Goal: Task Accomplishment & Management: Use online tool/utility

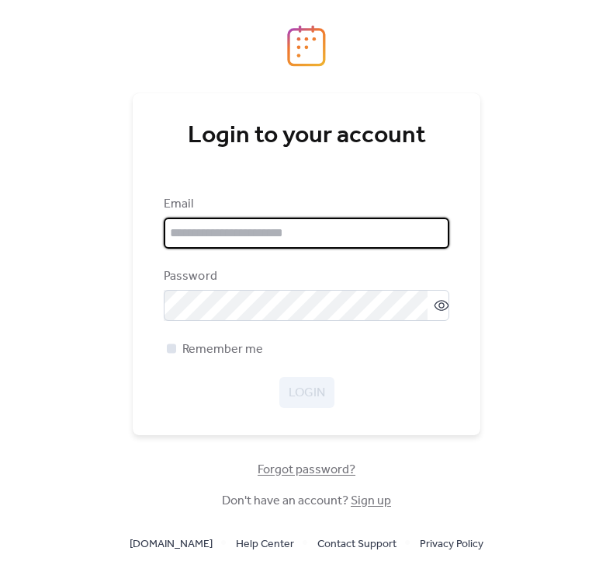
type input "**********"
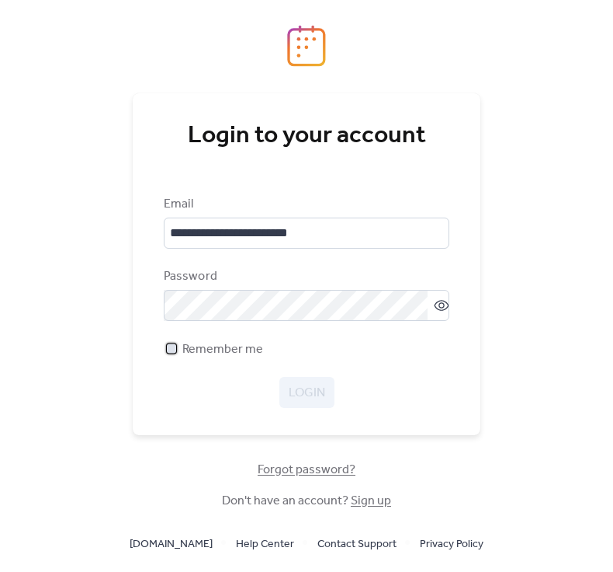
click at [224, 349] on span "Remember me" at bounding box center [222, 349] width 81 height 19
click at [309, 394] on span "Login" at bounding box center [307, 393] width 36 height 19
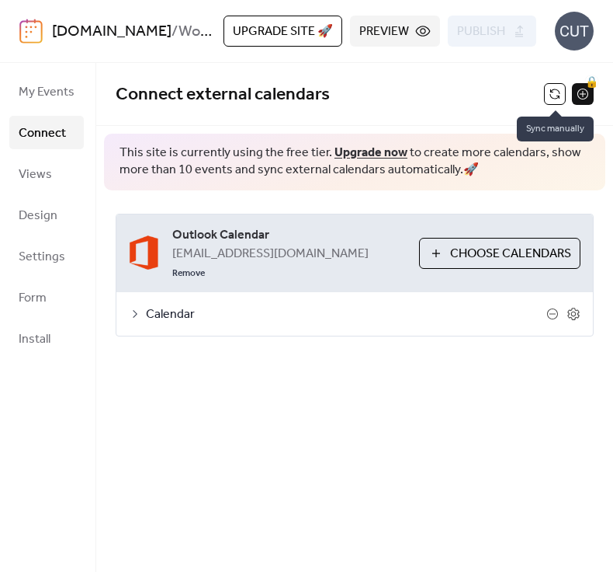
click at [552, 96] on button at bounding box center [555, 94] width 22 height 22
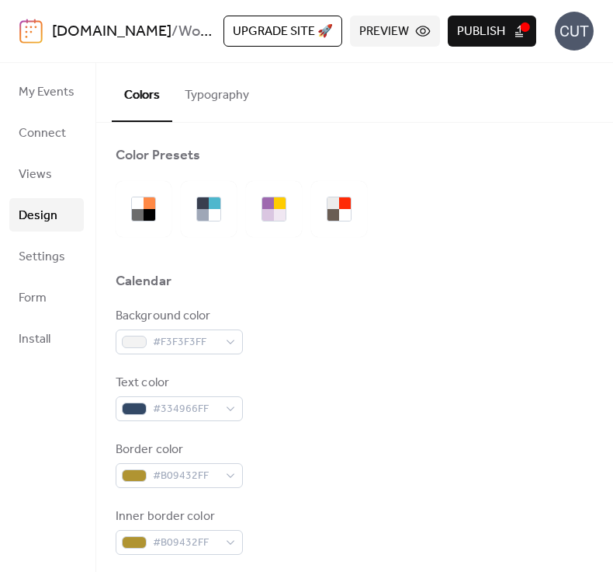
click at [116, 39] on link "[DOMAIN_NAME]" at bounding box center [112, 32] width 120 height 30
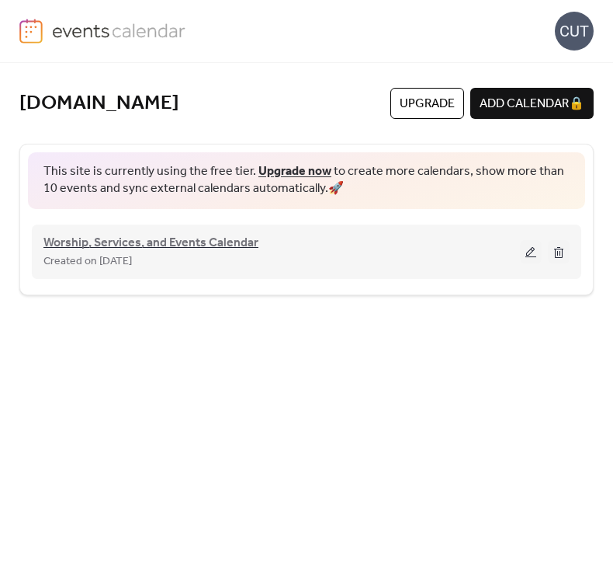
click at [231, 235] on span "Worship, Services, and Events Calendar" at bounding box center [150, 243] width 215 height 19
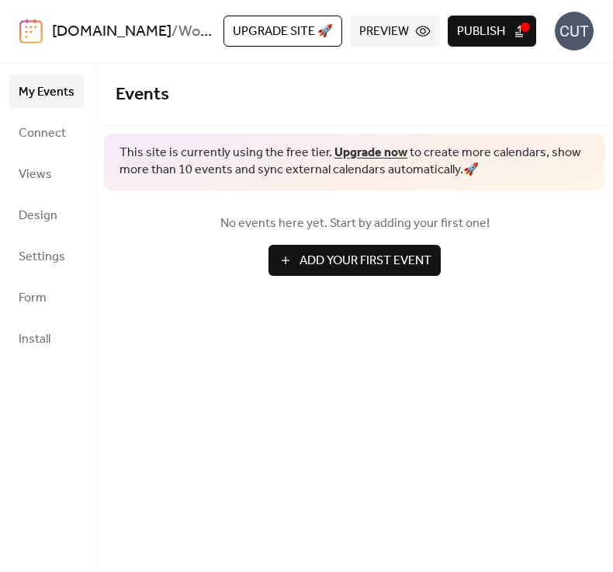
click at [512, 33] on button "Publish" at bounding box center [492, 31] width 89 height 31
click at [42, 30] on img at bounding box center [30, 31] width 23 height 25
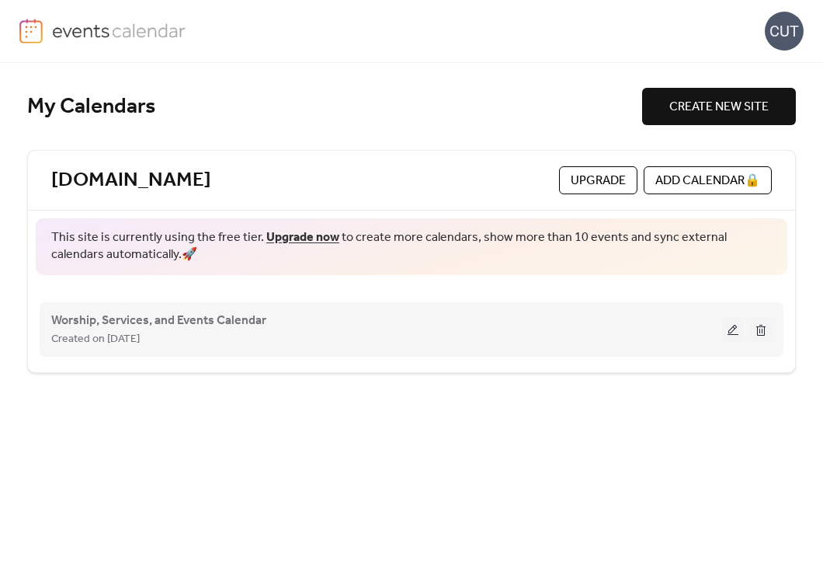
click at [192, 333] on div "Created on 3-Oct-2025" at bounding box center [386, 338] width 671 height 19
click at [150, 315] on span "Worship, Services, and Events Calendar" at bounding box center [158, 320] width 215 height 19
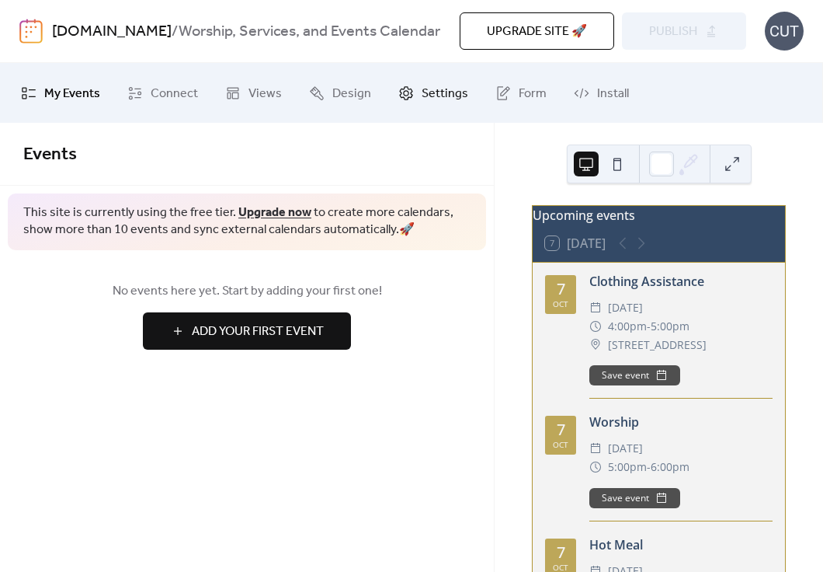
click at [428, 99] on span "Settings" at bounding box center [445, 94] width 47 height 24
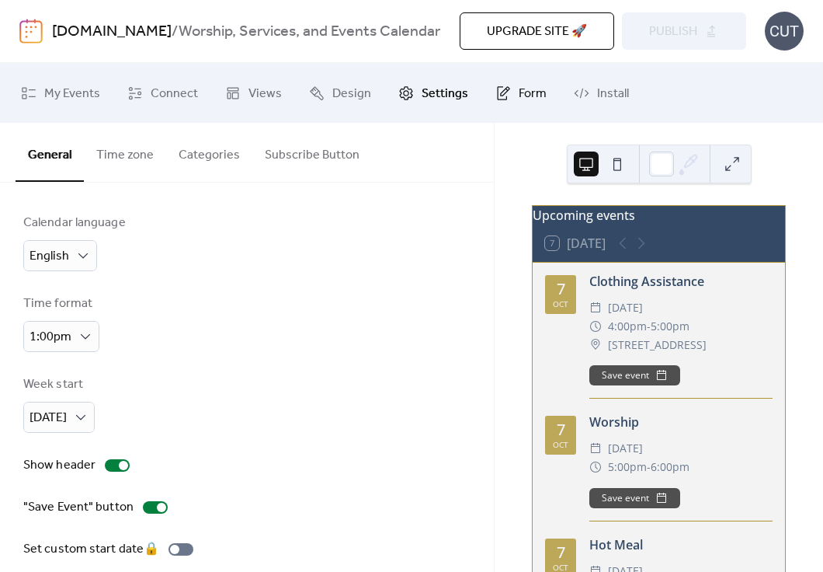
click at [524, 85] on span "Form" at bounding box center [533, 94] width 28 height 24
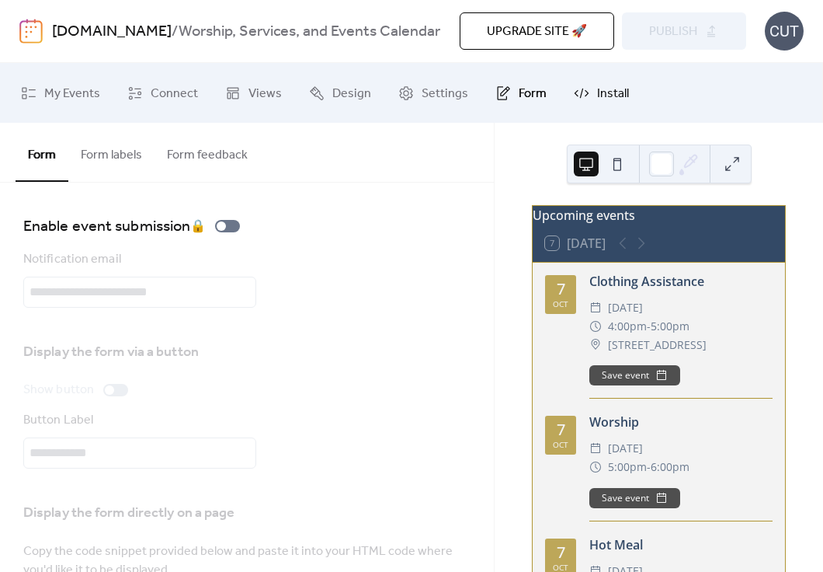
click at [606, 86] on span "Install" at bounding box center [613, 94] width 32 height 24
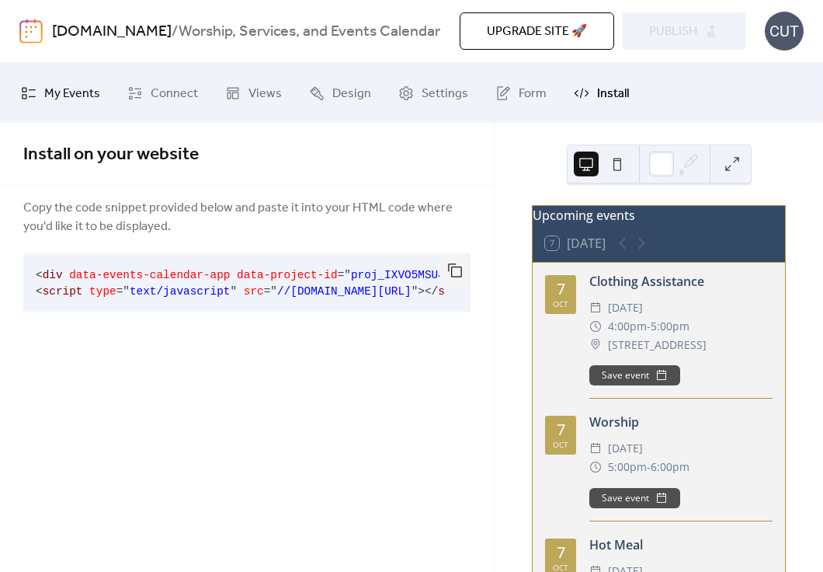
click at [95, 90] on span "My Events" at bounding box center [72, 94] width 56 height 24
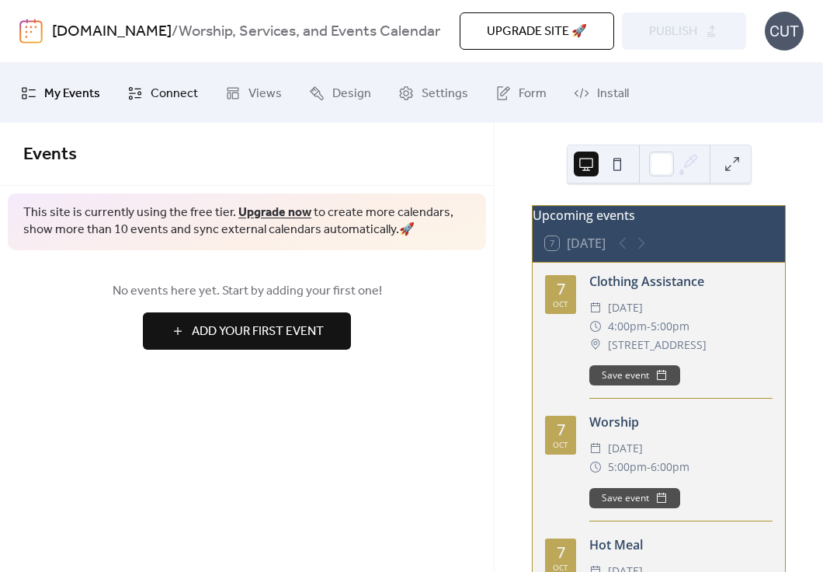
click at [179, 96] on span "Connect" at bounding box center [174, 94] width 47 height 24
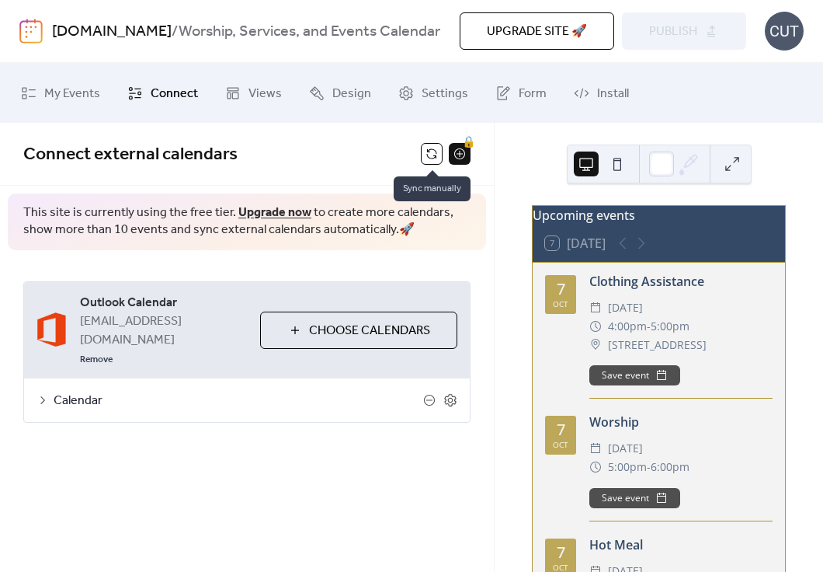
click at [433, 153] on button at bounding box center [432, 154] width 22 height 22
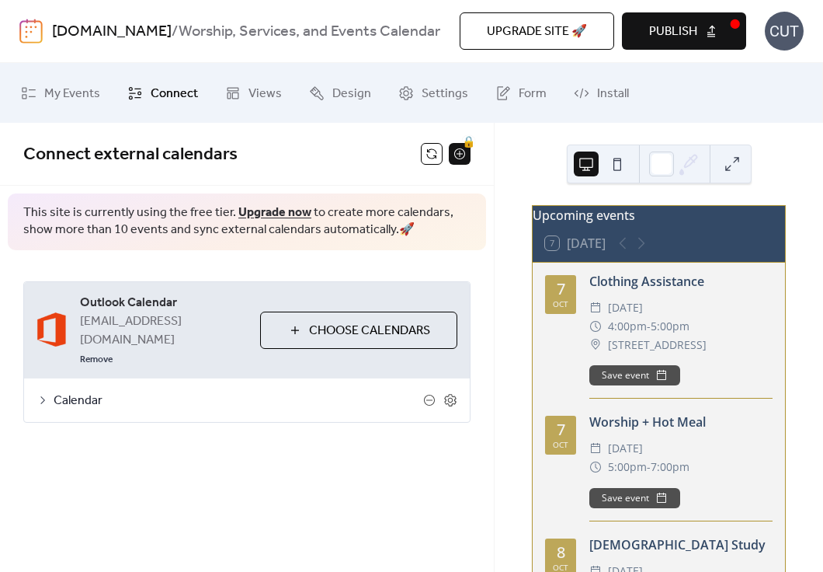
click at [613, 30] on span "Publish" at bounding box center [673, 32] width 48 height 19
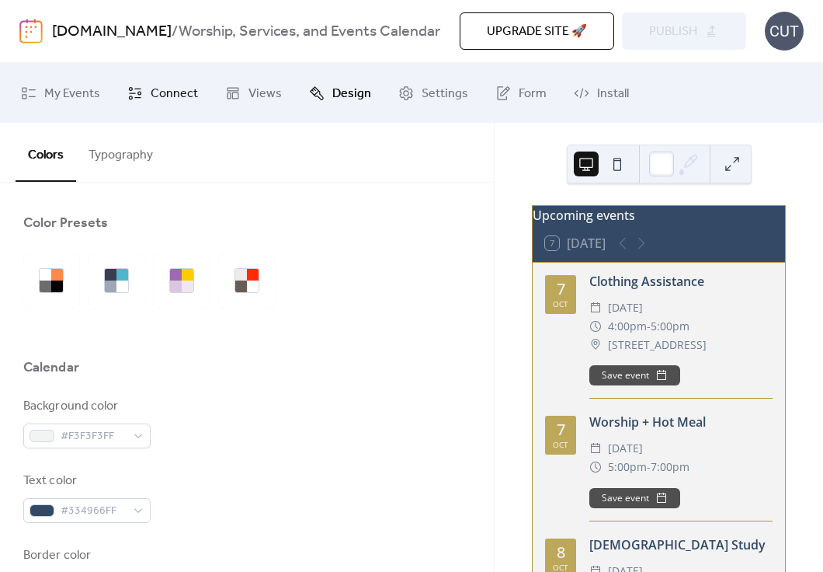
click at [154, 91] on span "Connect" at bounding box center [174, 94] width 47 height 24
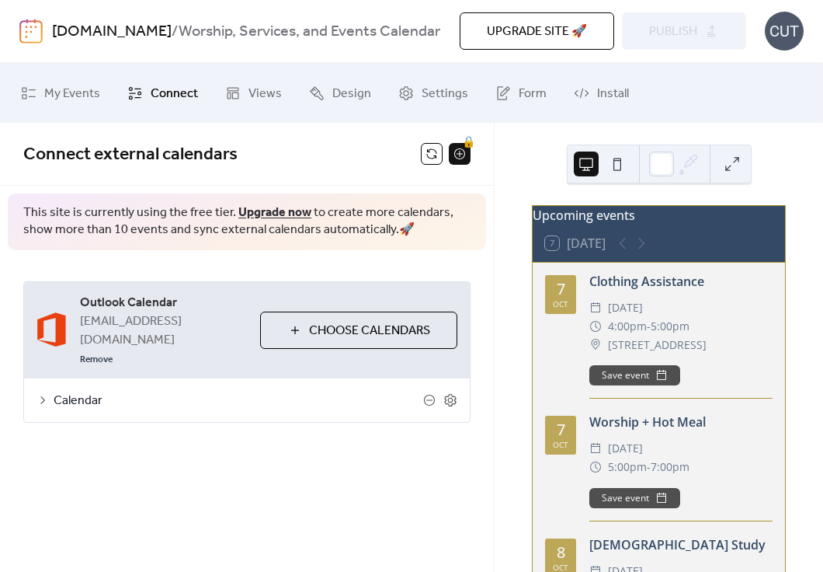
drag, startPoint x: 248, startPoint y: 0, endPoint x: 423, endPoint y: 163, distance: 239.0
click at [433, 159] on button at bounding box center [432, 154] width 22 height 22
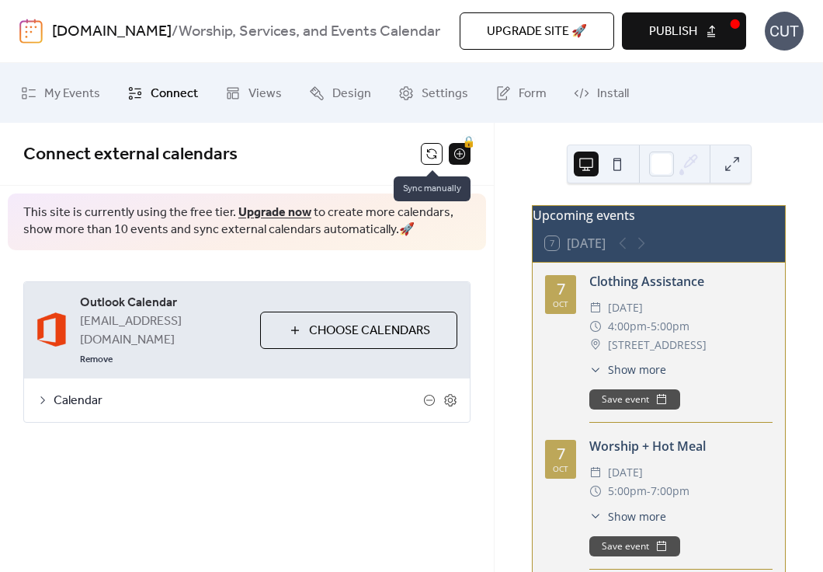
click at [371, 164] on span "Connect external calendars" at bounding box center [222, 154] width 398 height 31
drag, startPoint x: 433, startPoint y: 155, endPoint x: 394, endPoint y: 138, distance: 42.1
click at [357, 134] on div "Connect external calendars 🔒" at bounding box center [247, 154] width 494 height 63
drag, startPoint x: 431, startPoint y: 158, endPoint x: 362, endPoint y: -13, distance: 185.0
click at [362, 0] on html "[DOMAIN_NAME] / Worship, Services, and Events Calendar Upgrade site 🚀 Preview P…" at bounding box center [411, 286] width 823 height 572
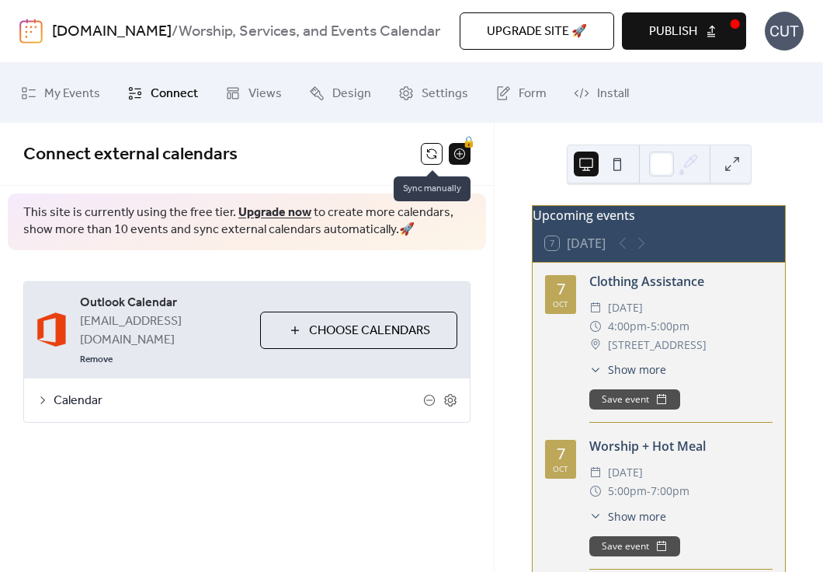
drag, startPoint x: 434, startPoint y: 157, endPoint x: 400, endPoint y: 119, distance: 51.1
click at [330, 158] on span "Connect external calendars" at bounding box center [222, 154] width 398 height 31
click at [666, 34] on span "Publish" at bounding box center [673, 32] width 48 height 19
